Goal: Task Accomplishment & Management: Manage account settings

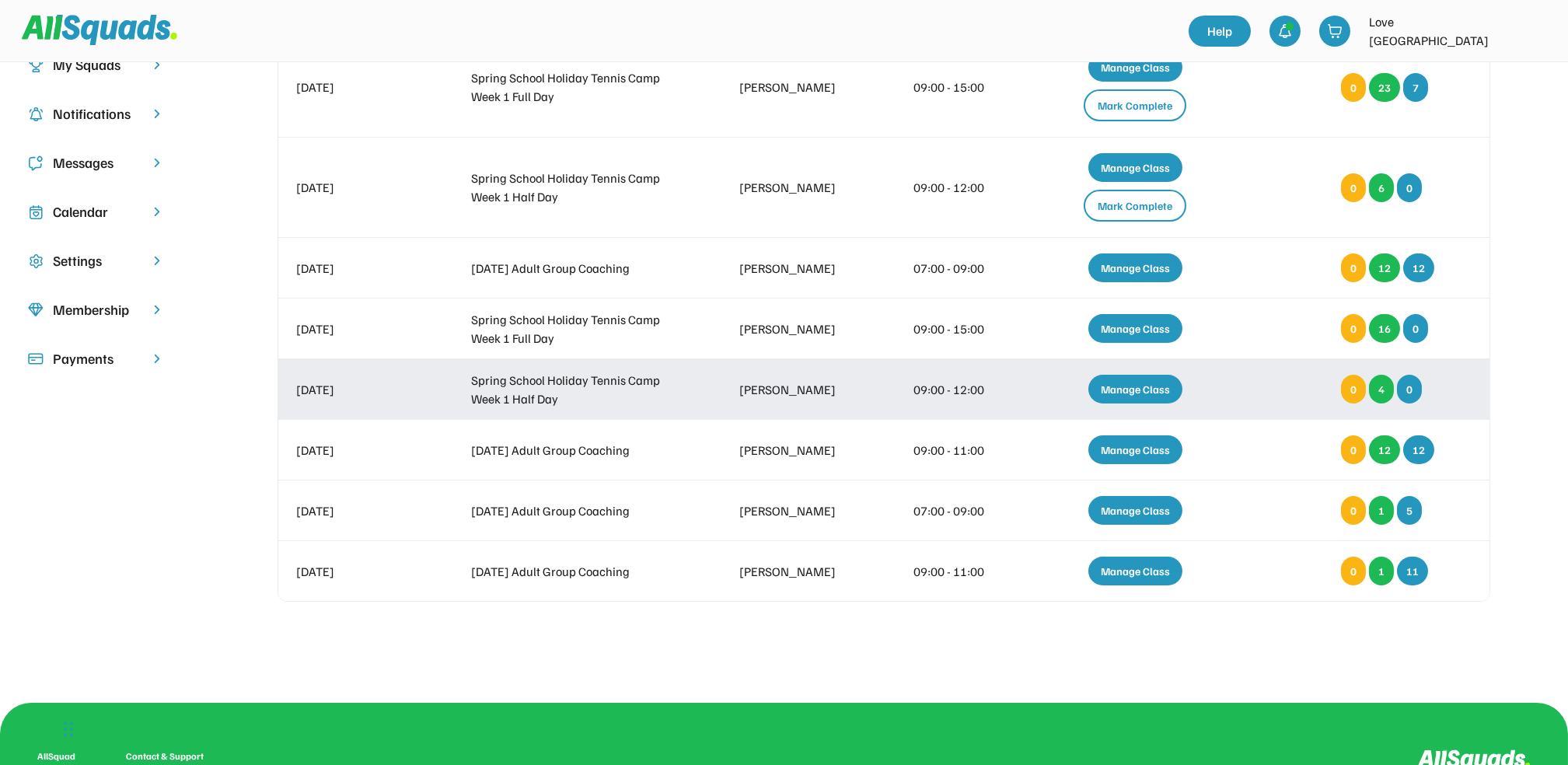
scroll to position [207, 0]
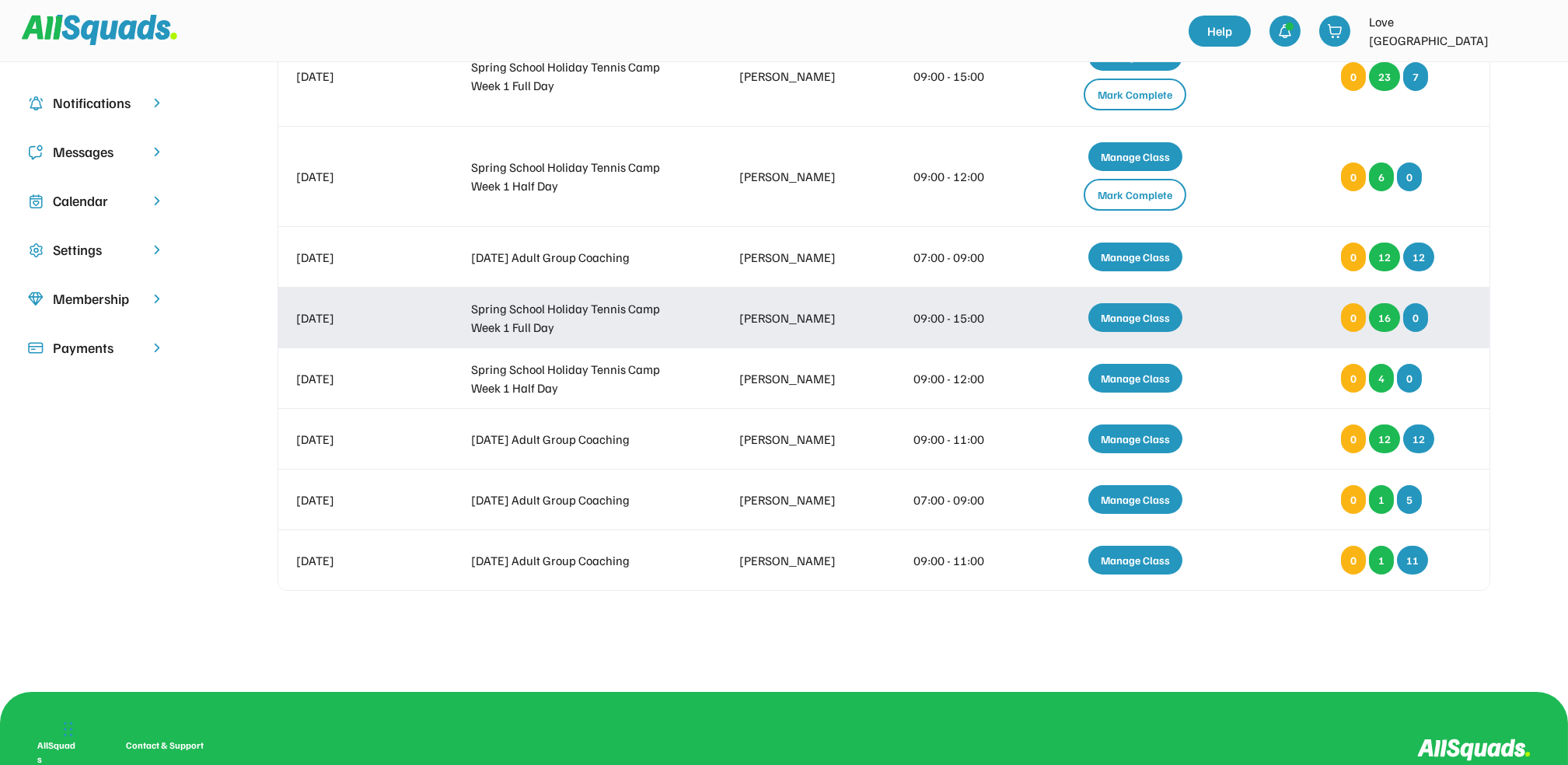
click at [1138, 311] on div "Manage Class" at bounding box center [1135, 318] width 94 height 29
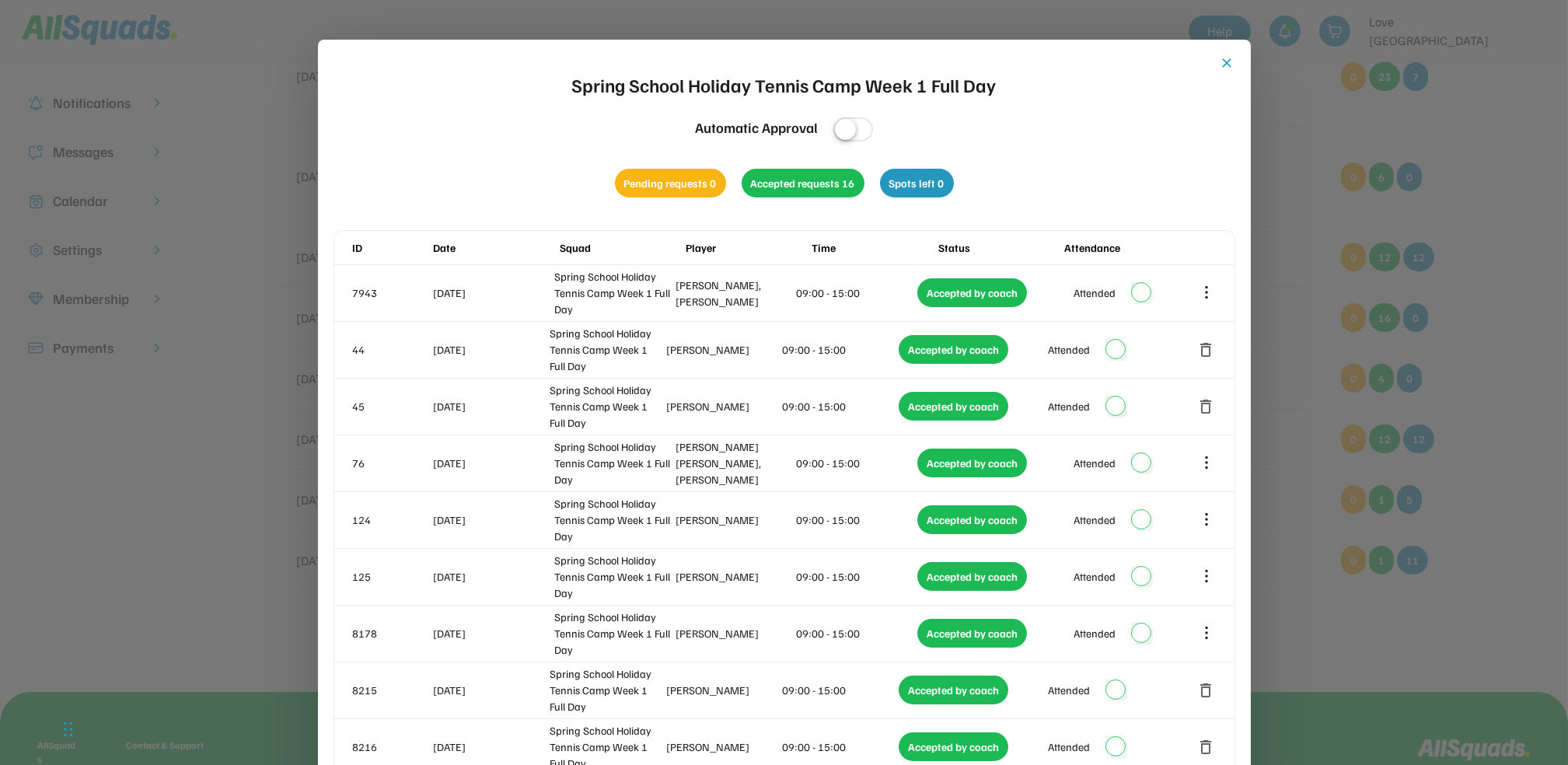
click at [1220, 57] on button "close" at bounding box center [1227, 63] width 15 height 15
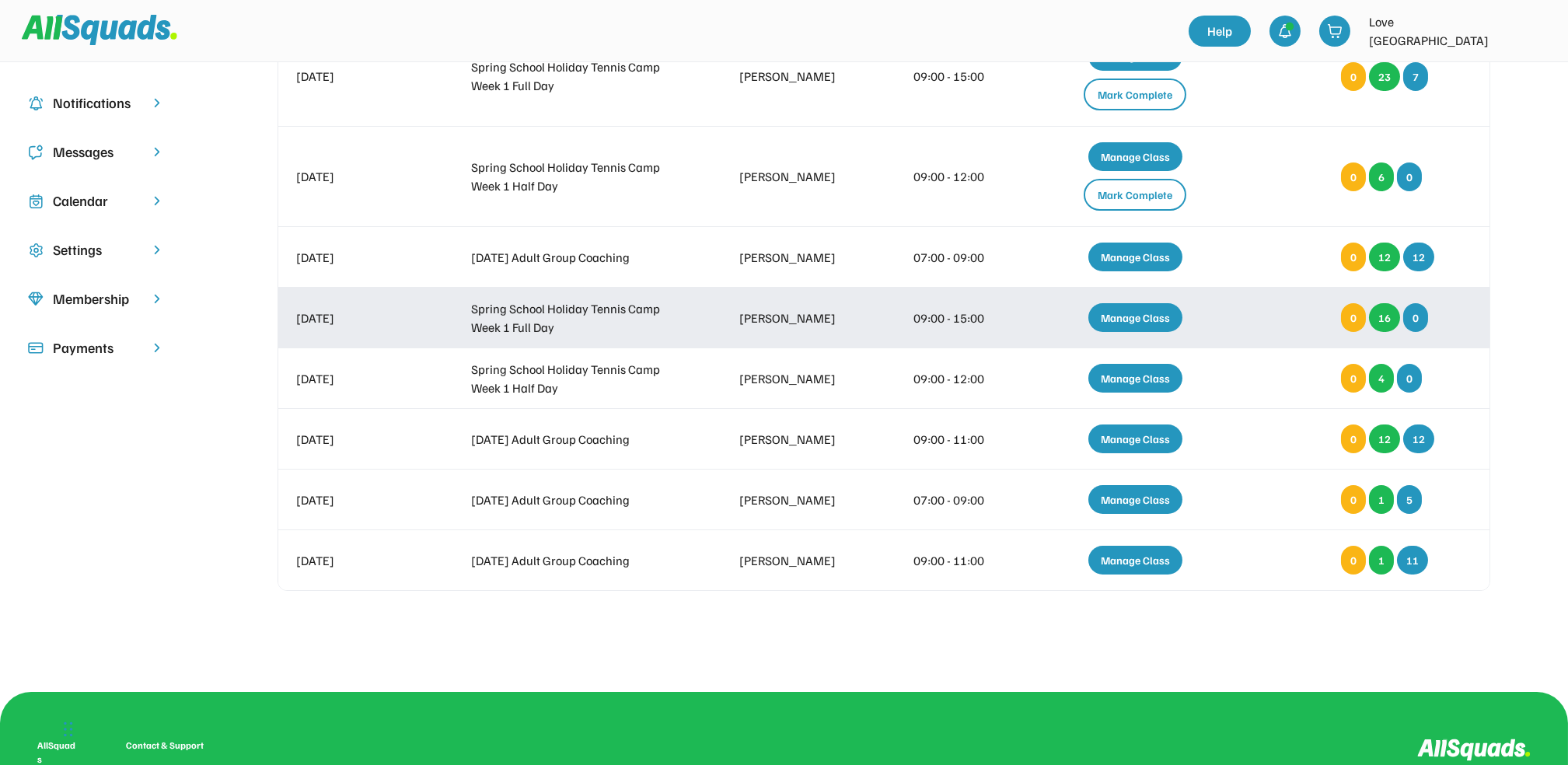
scroll to position [0, 0]
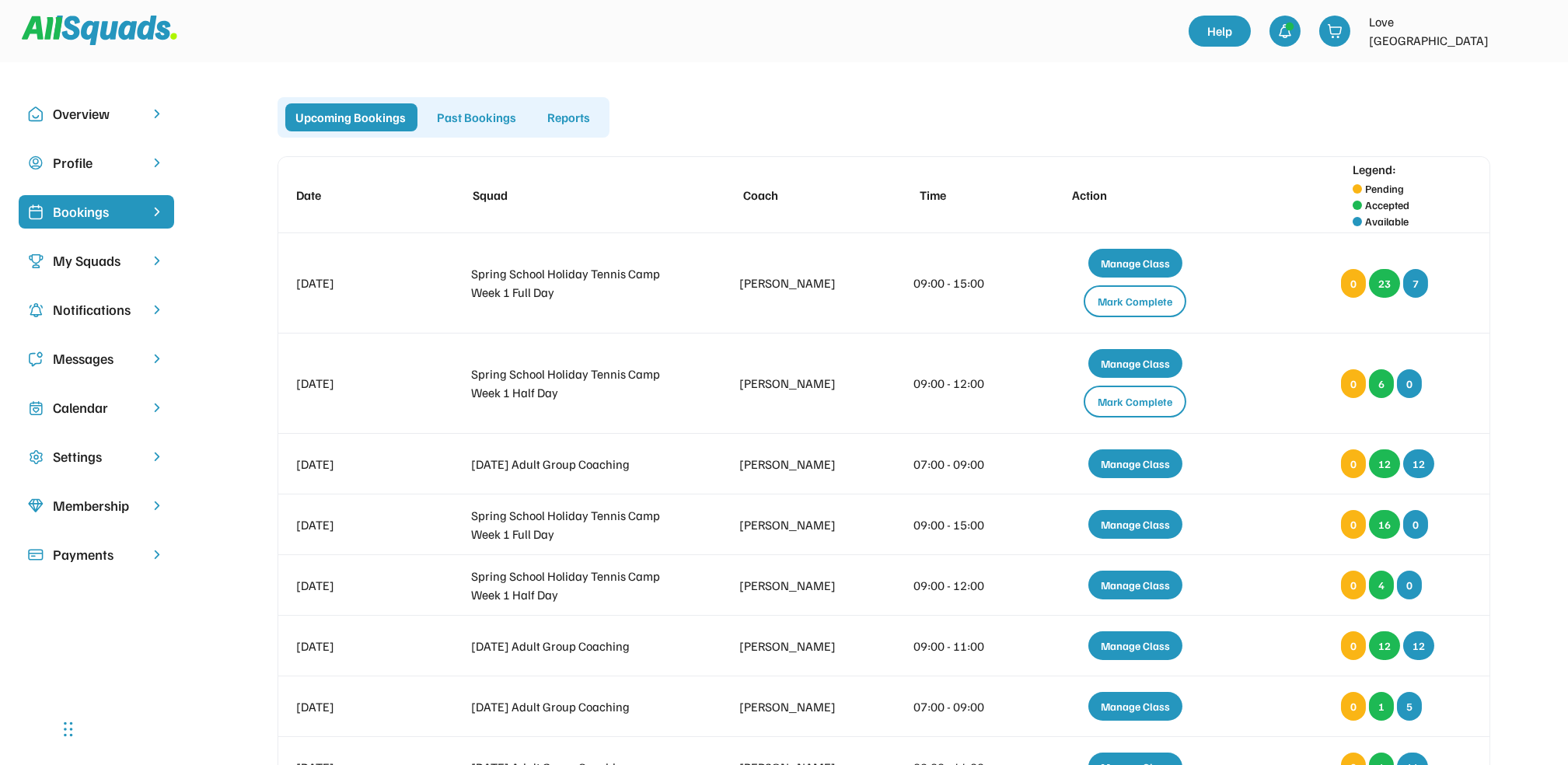
click at [480, 114] on div "Past Bookings" at bounding box center [477, 116] width 101 height 28
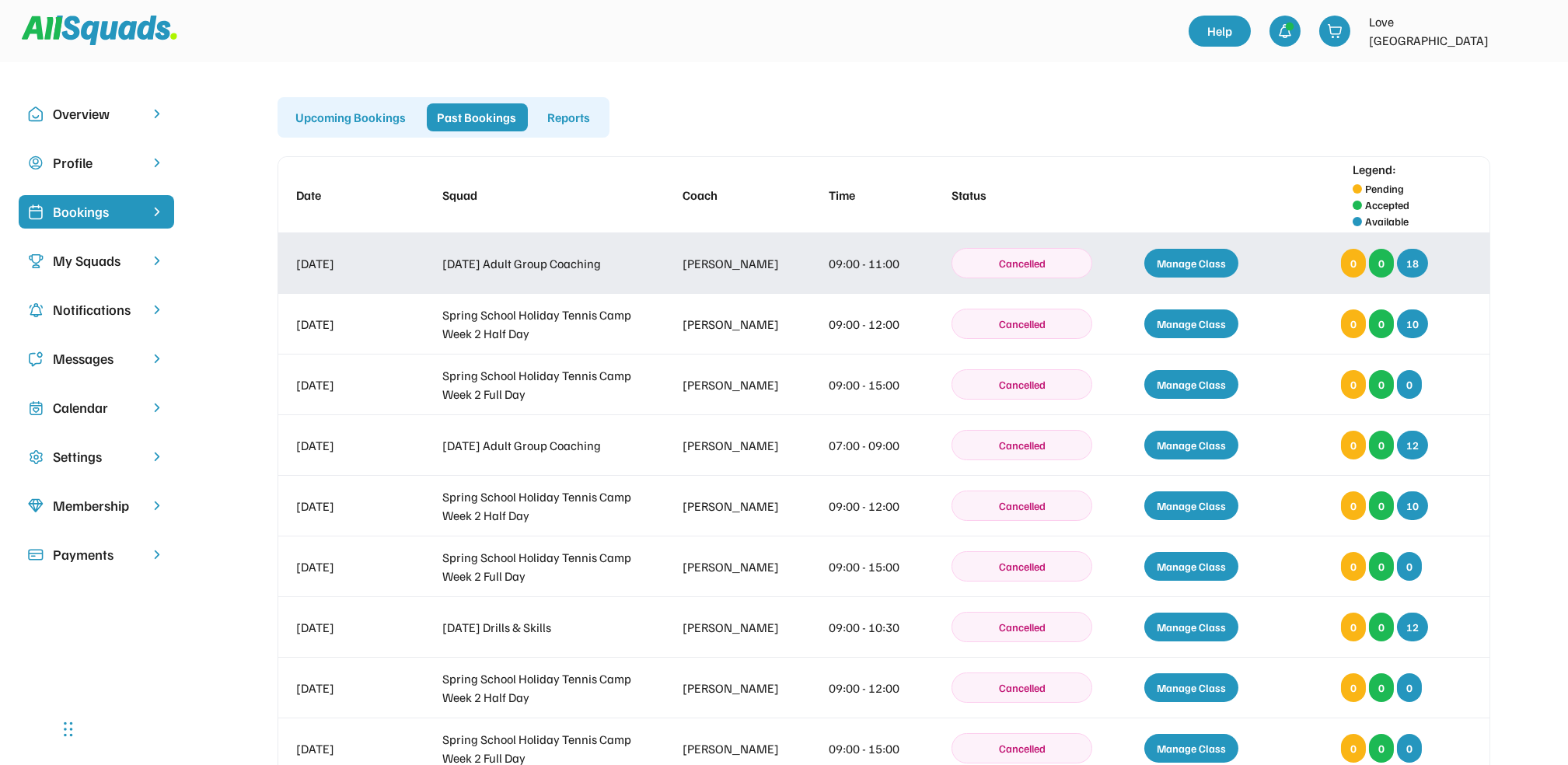
click at [1195, 261] on div "Manage Class" at bounding box center [1192, 264] width 94 height 29
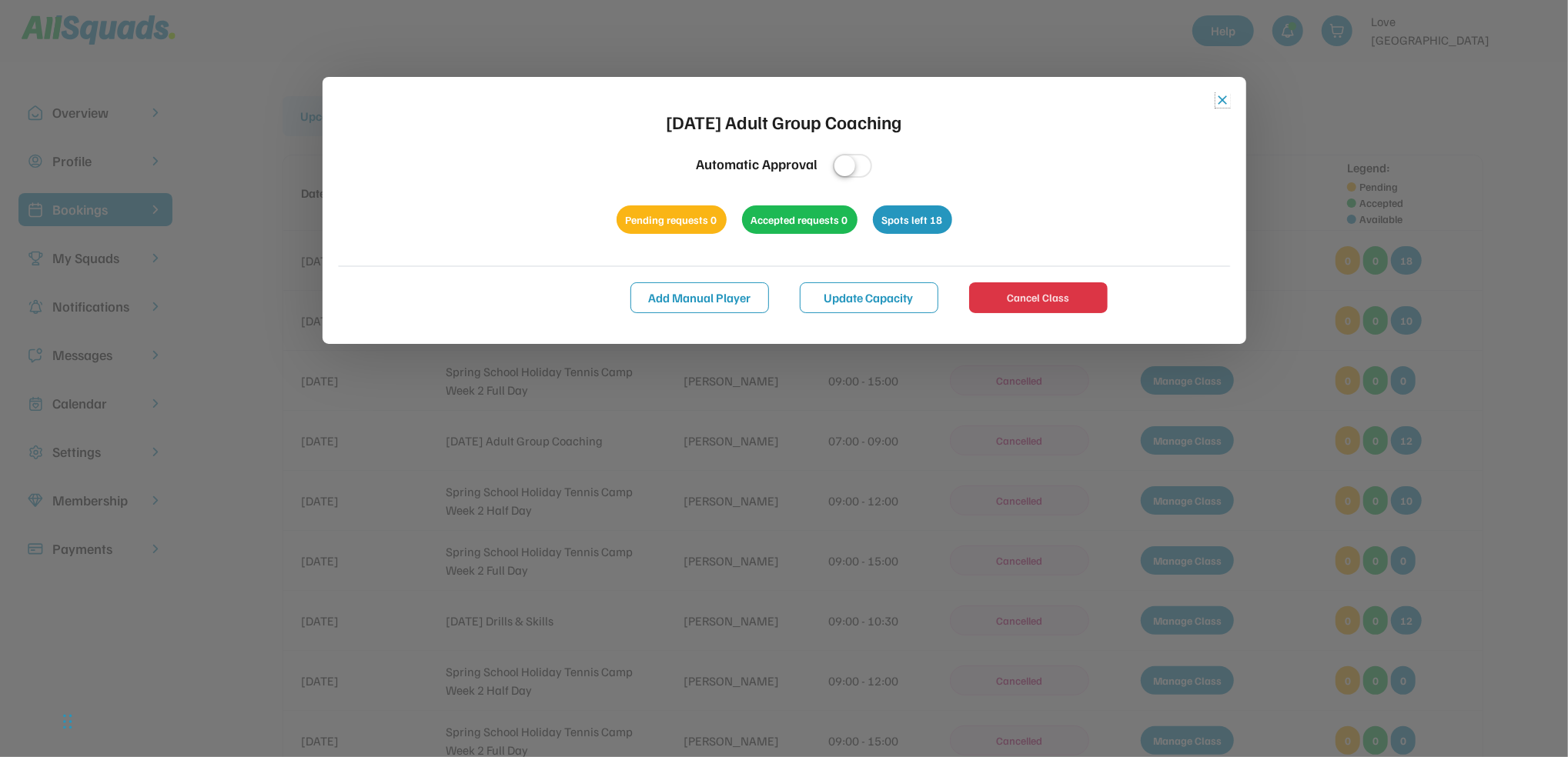
click at [1222, 94] on button "close" at bounding box center [1223, 100] width 15 height 15
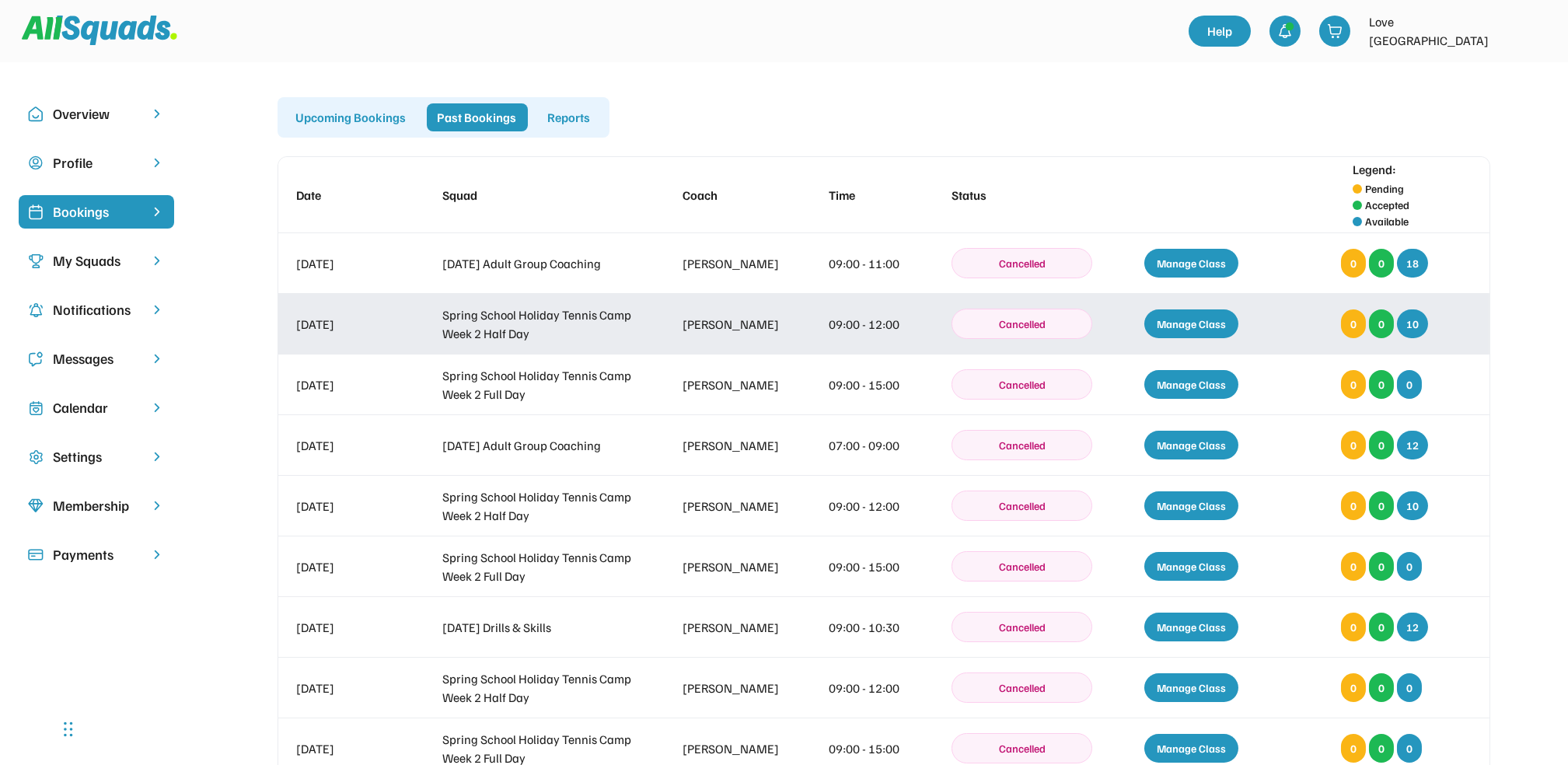
click at [1204, 319] on div "Manage Class" at bounding box center [1192, 324] width 94 height 29
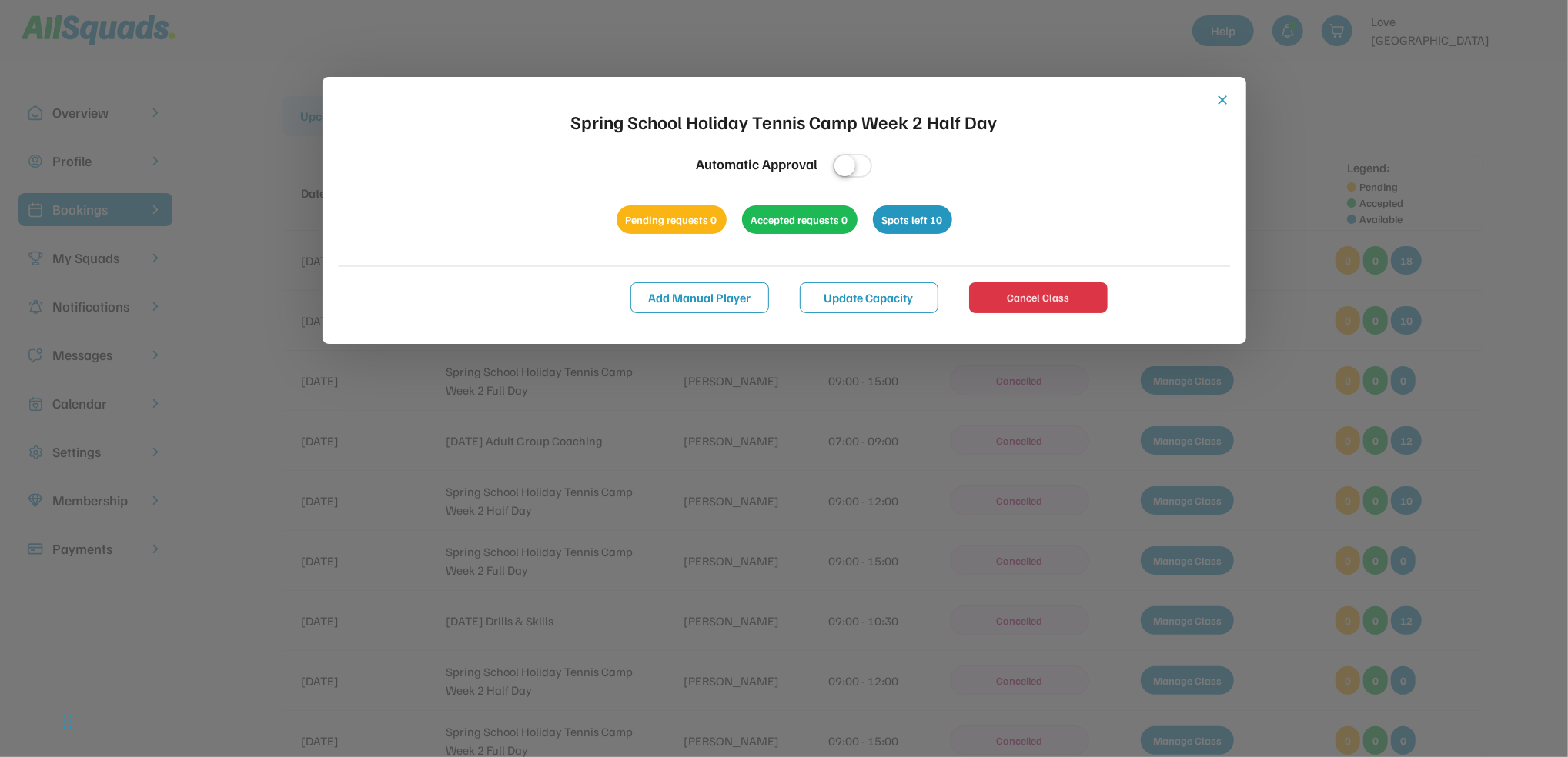
click at [1222, 95] on button "close" at bounding box center [1223, 100] width 15 height 15
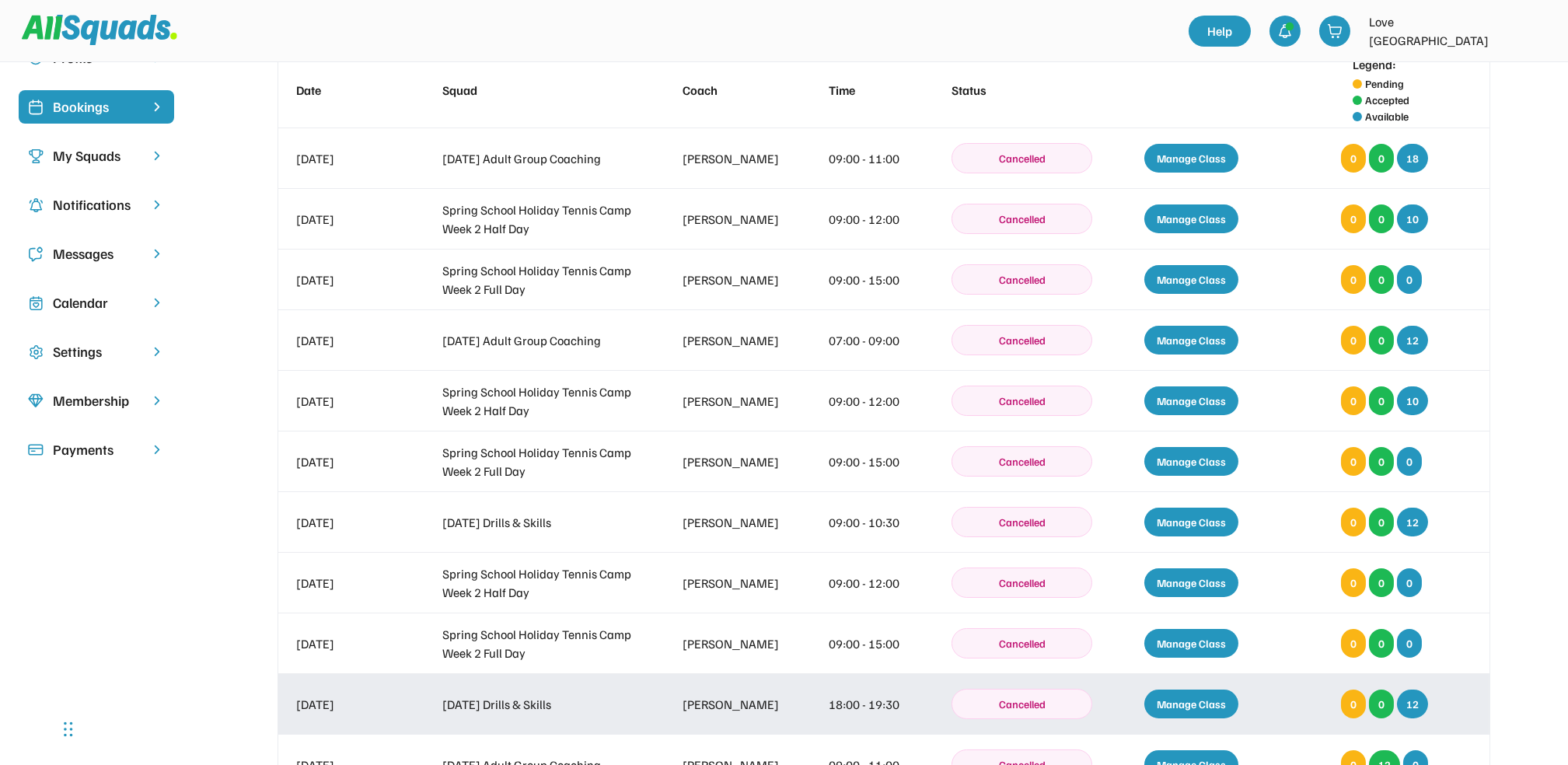
scroll to position [103, 0]
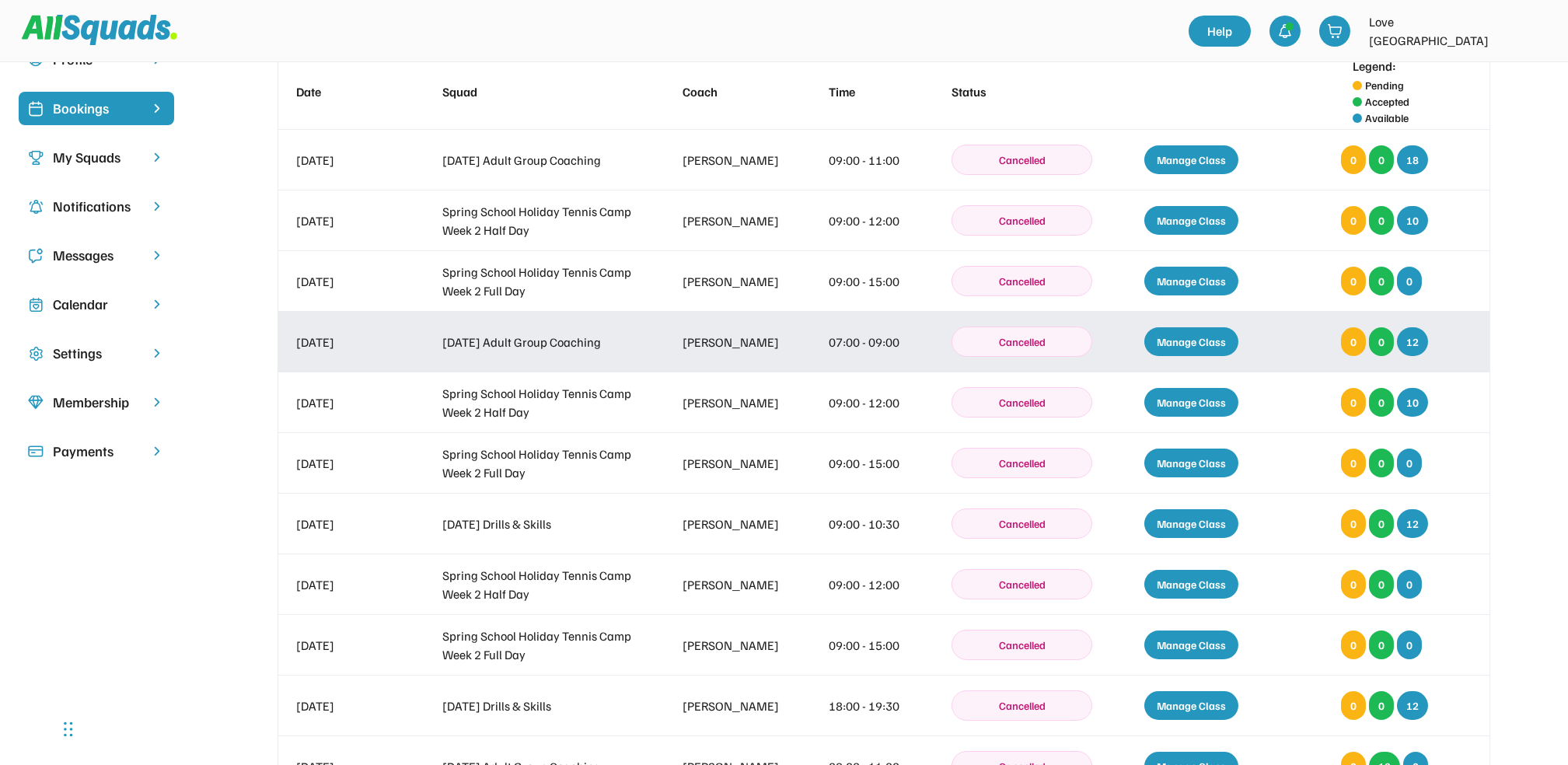
click at [1192, 334] on div "Manage Class" at bounding box center [1192, 342] width 94 height 29
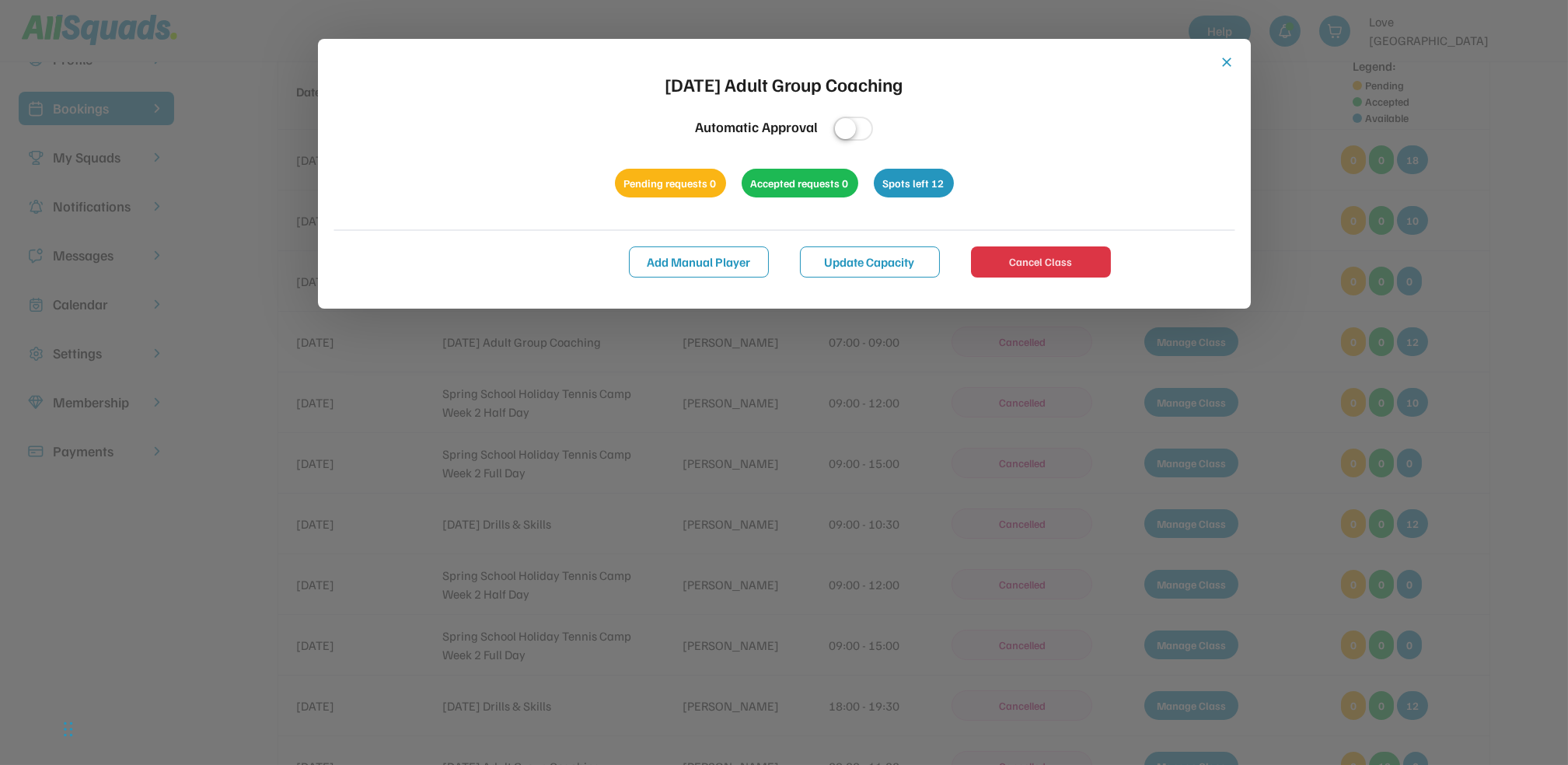
click at [1220, 56] on button "close" at bounding box center [1227, 63] width 15 height 15
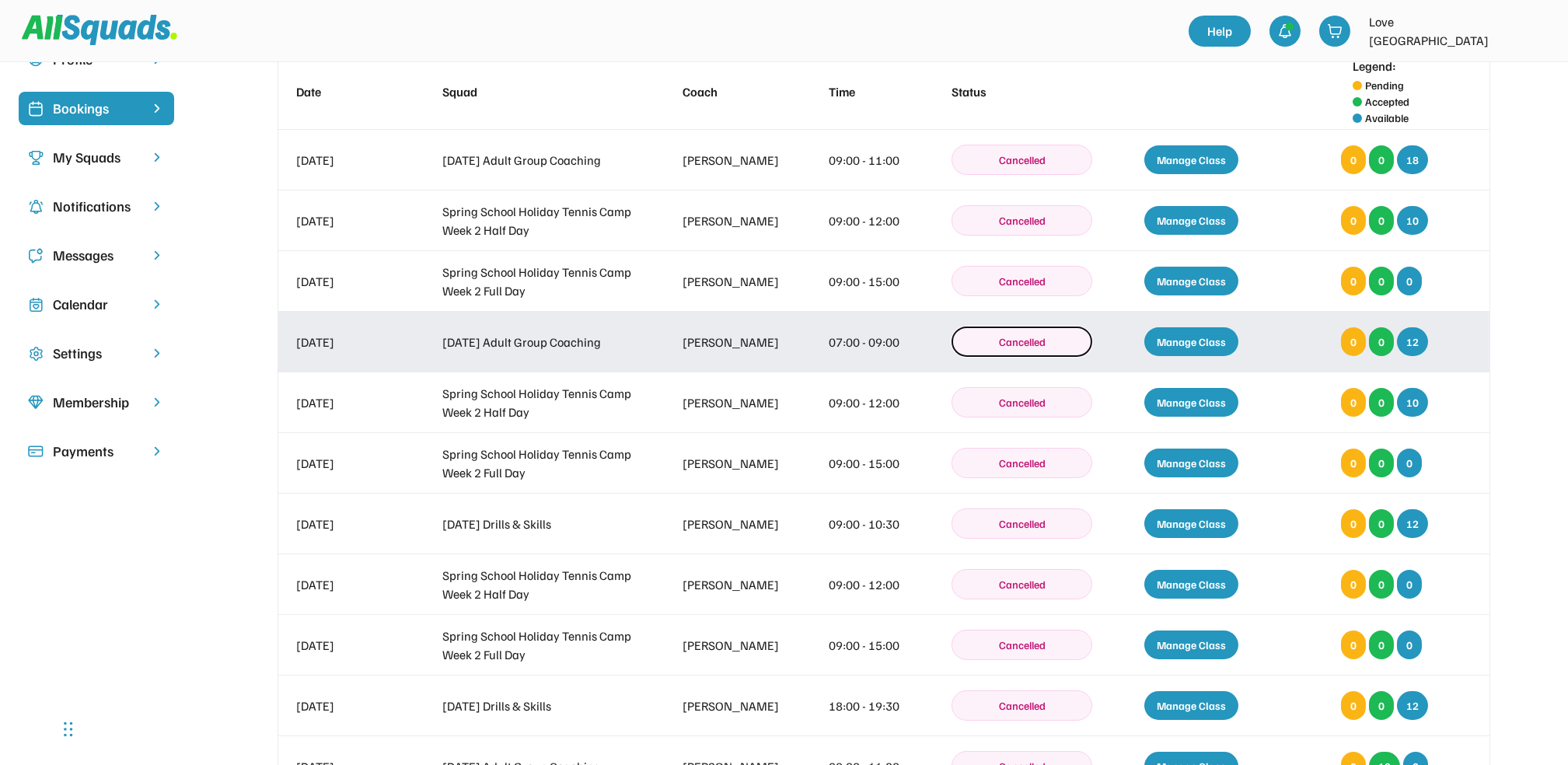
click at [1014, 340] on button "Cancelled" at bounding box center [1022, 342] width 140 height 31
click at [1204, 338] on div "Manage Class" at bounding box center [1192, 342] width 94 height 29
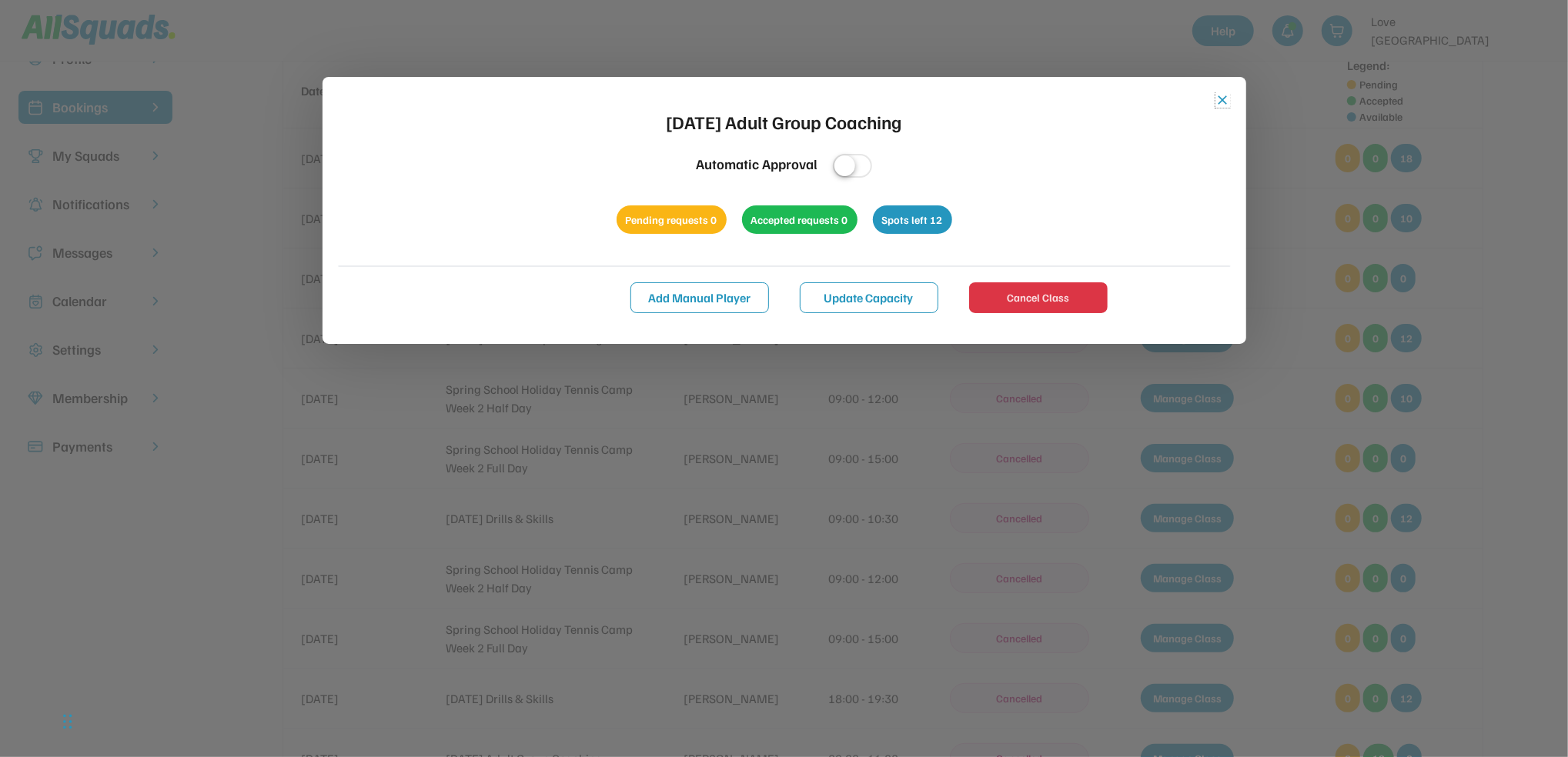
click at [1223, 93] on button "close" at bounding box center [1223, 100] width 15 height 15
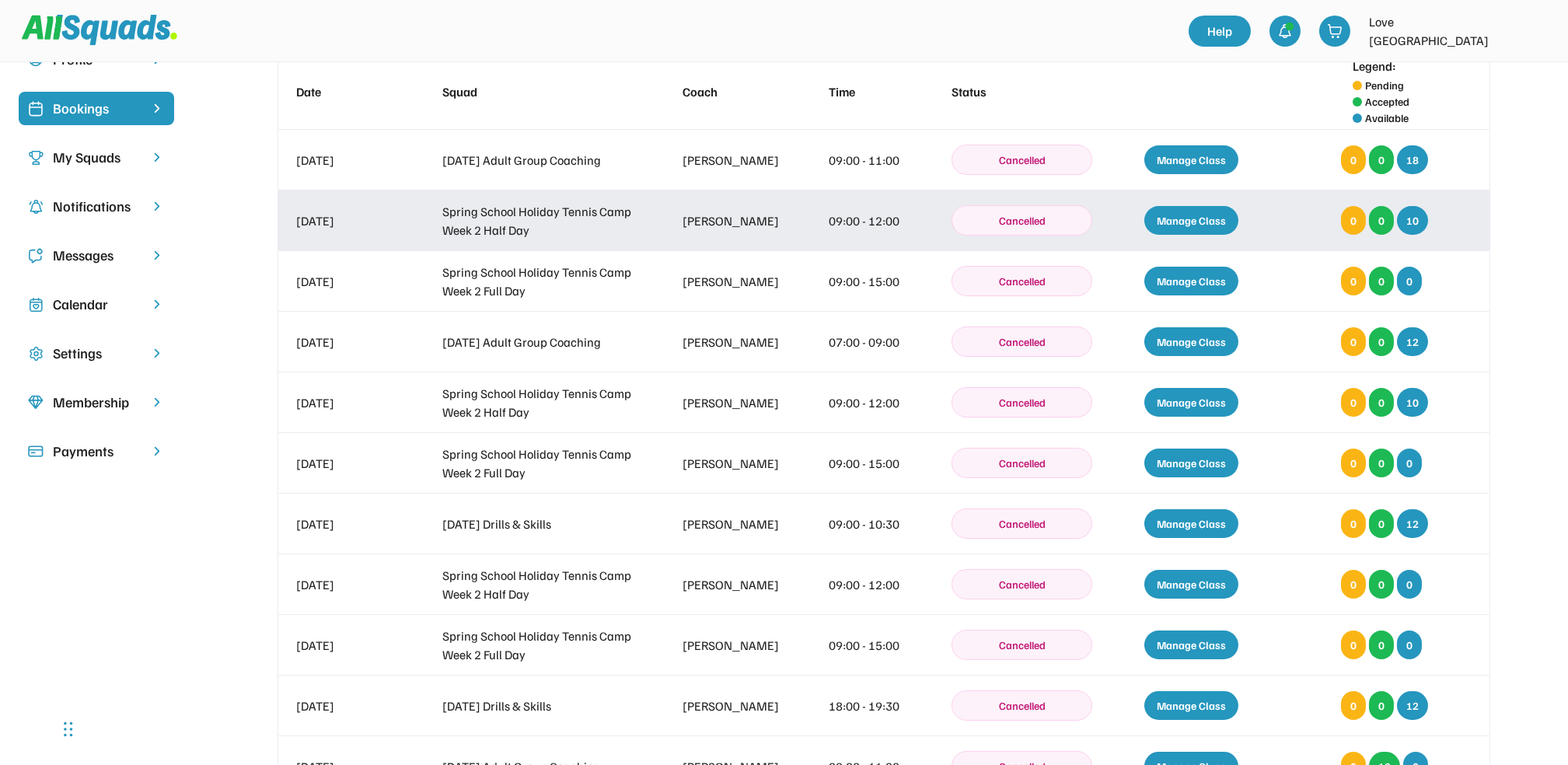
click at [1198, 221] on div "Manage Class" at bounding box center [1192, 220] width 94 height 29
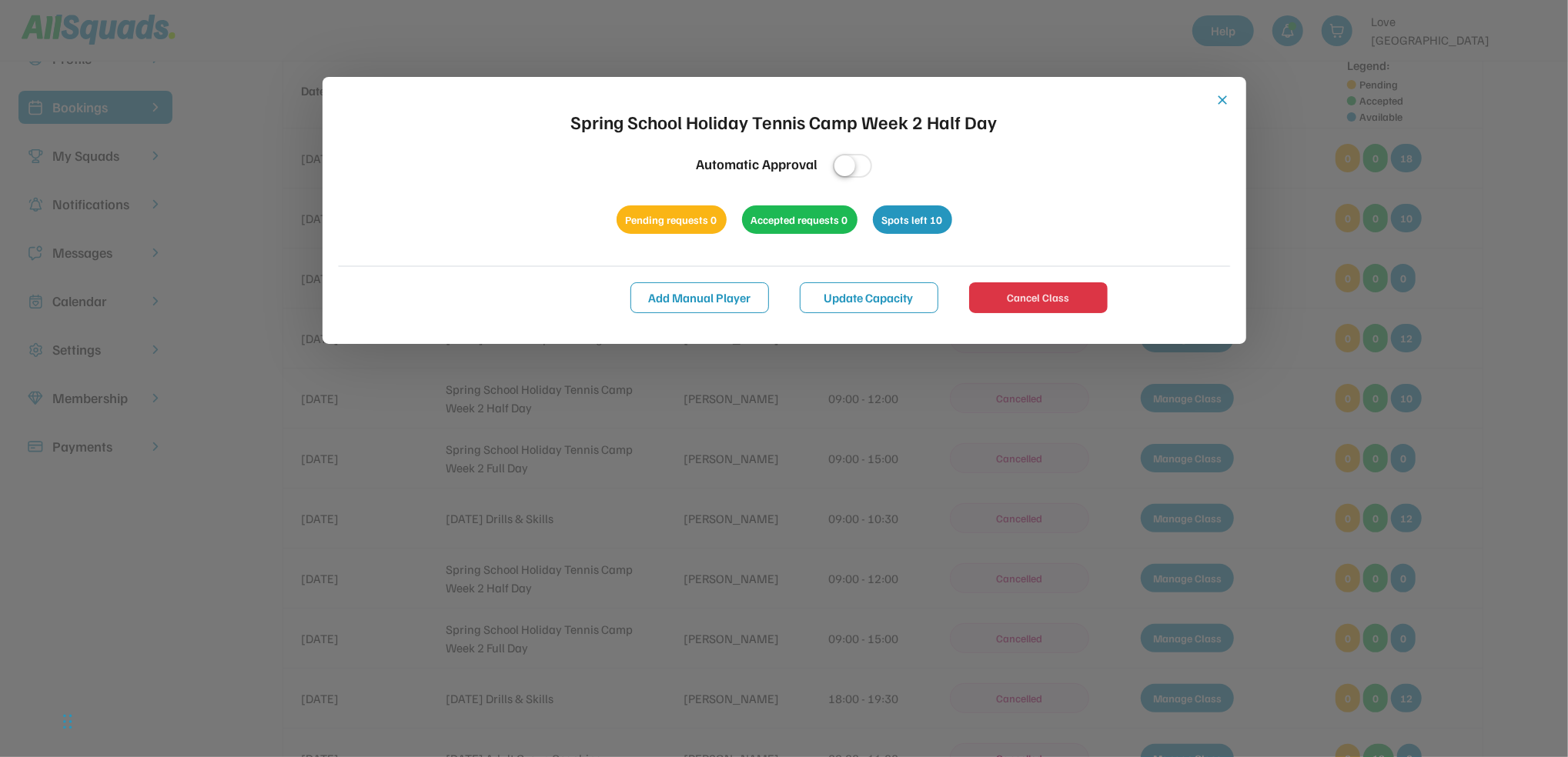
click at [1222, 94] on button "close" at bounding box center [1223, 100] width 15 height 15
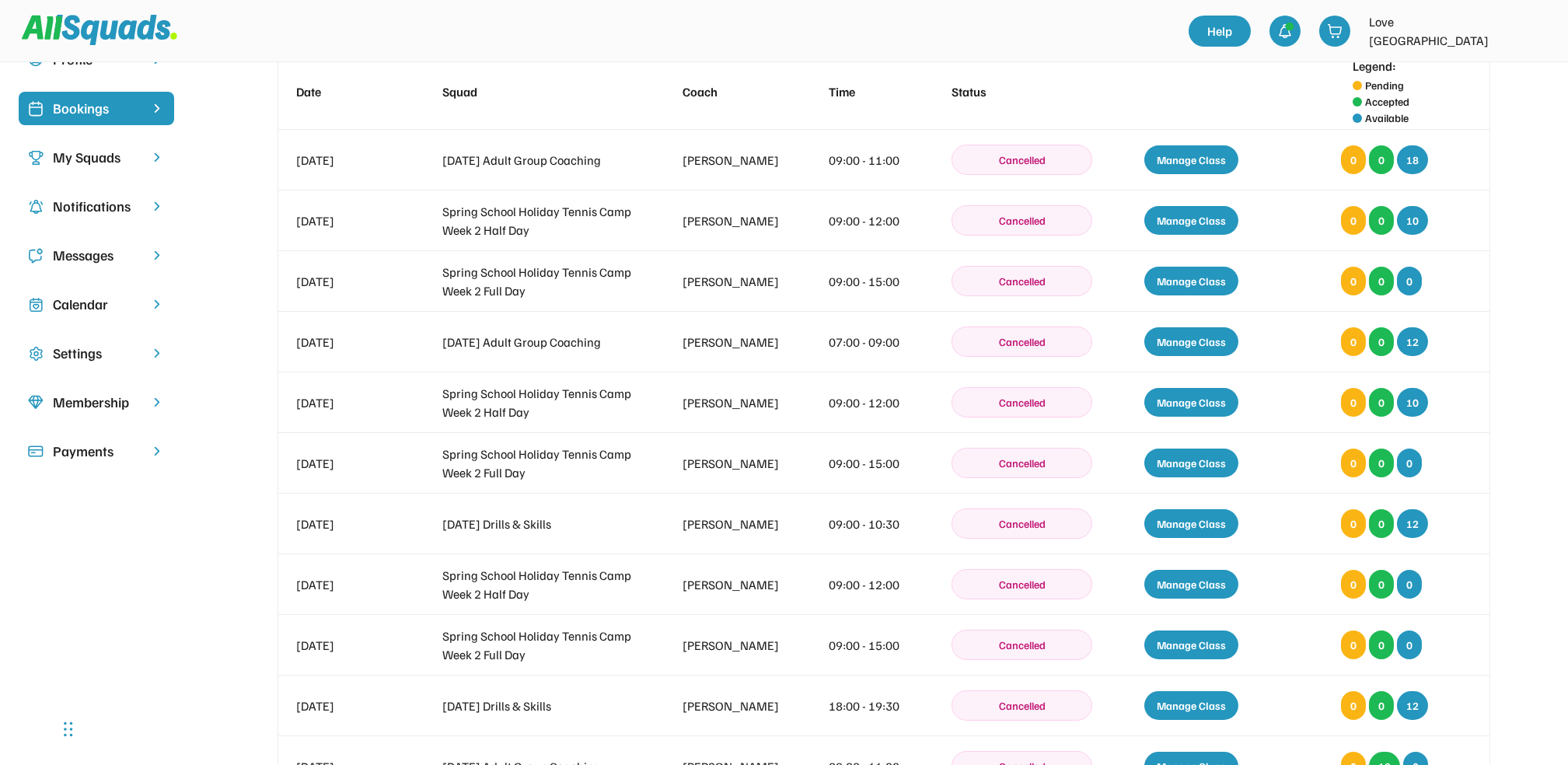
click at [104, 104] on div "Bookings" at bounding box center [96, 109] width 88 height 21
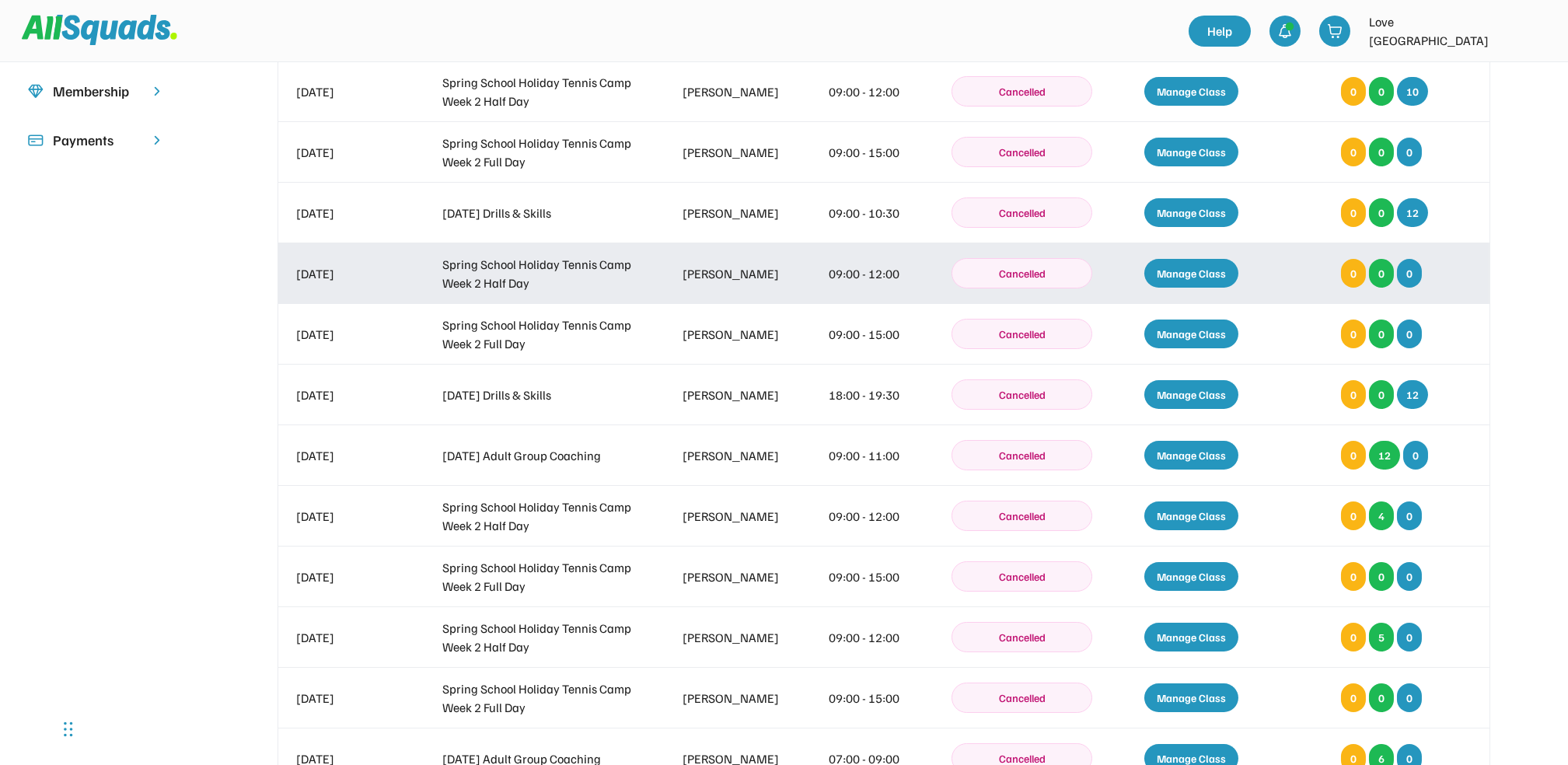
scroll to position [0, 0]
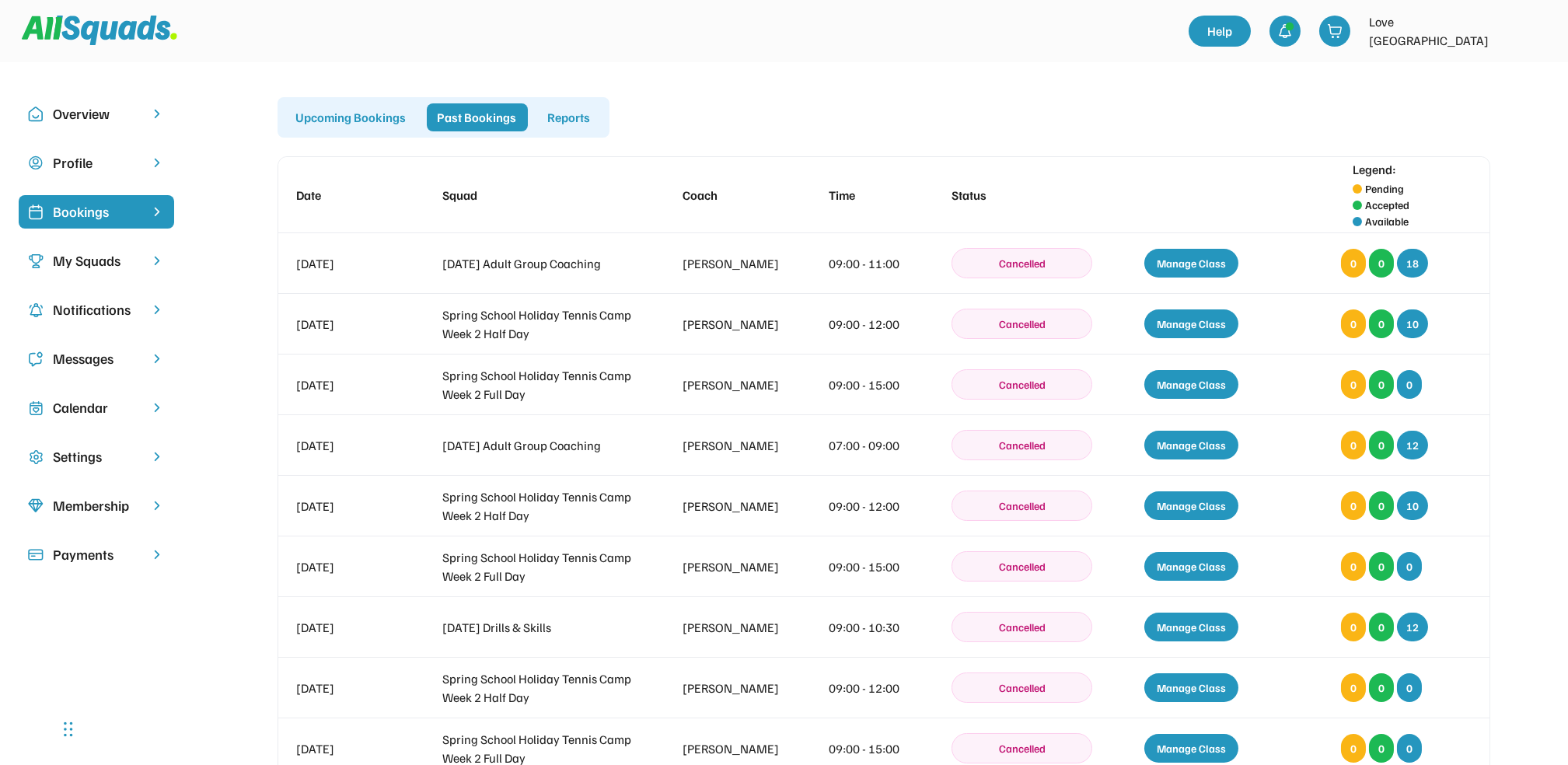
click at [78, 402] on div "Calendar" at bounding box center [96, 408] width 88 height 21
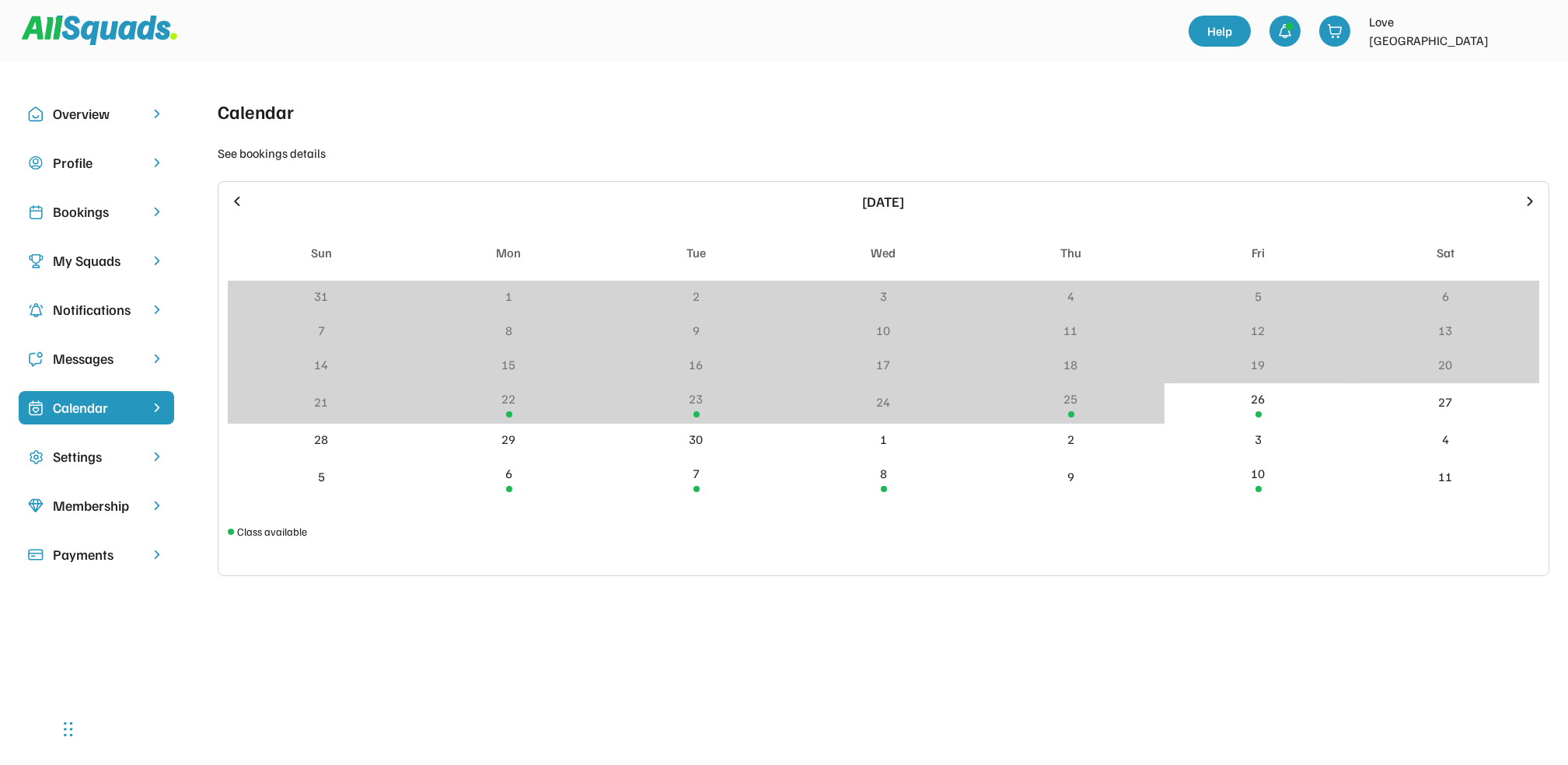
click at [81, 206] on div "Bookings" at bounding box center [96, 212] width 88 height 21
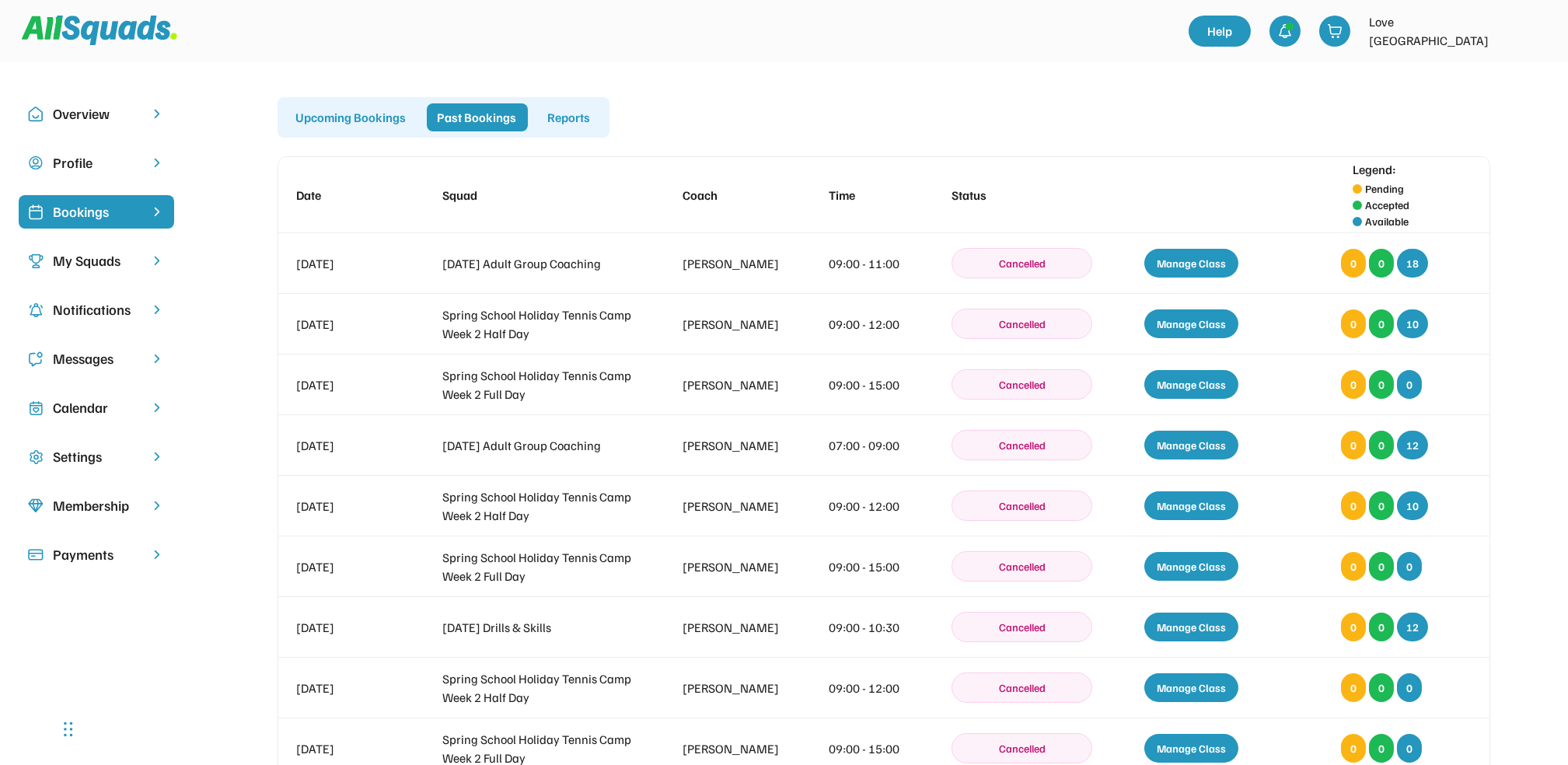
click at [330, 112] on div "Upcoming Bookings" at bounding box center [351, 116] width 132 height 28
